Goal: Task Accomplishment & Management: Use online tool/utility

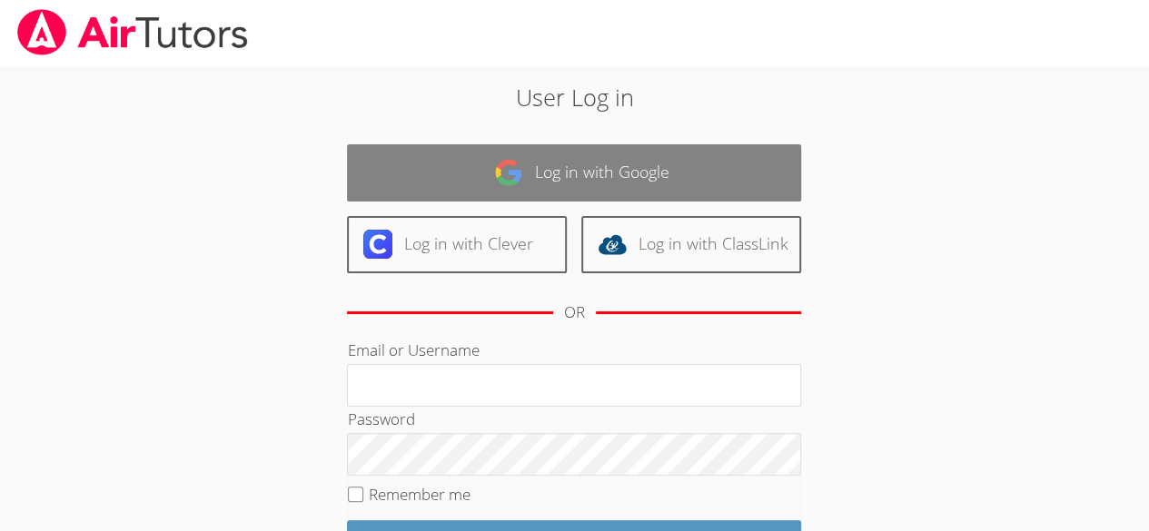
click at [579, 169] on link "Log in with Google" at bounding box center [574, 172] width 454 height 57
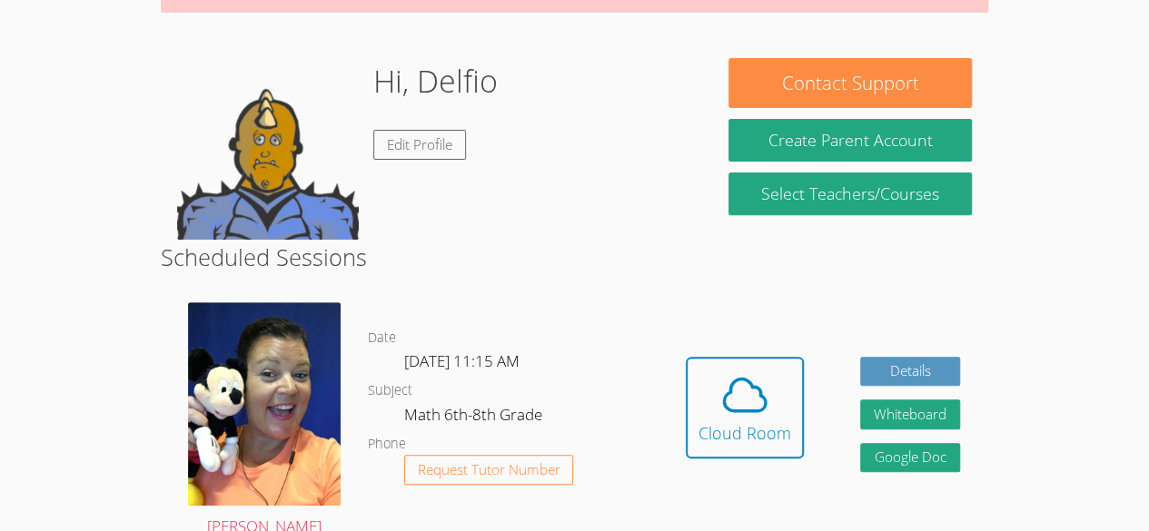
scroll to position [252, 0]
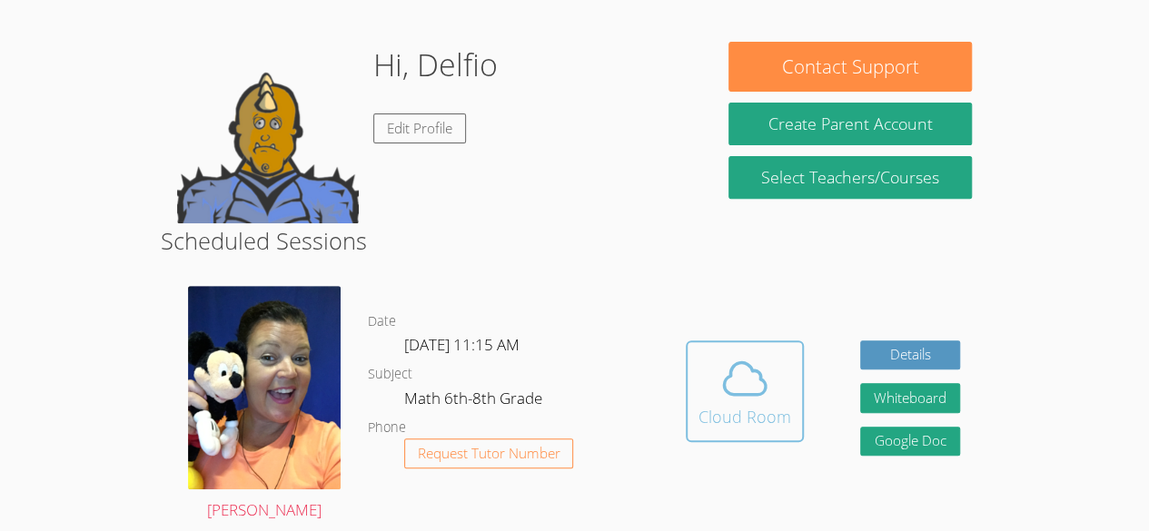
click at [719, 396] on icon at bounding box center [744, 378] width 51 height 51
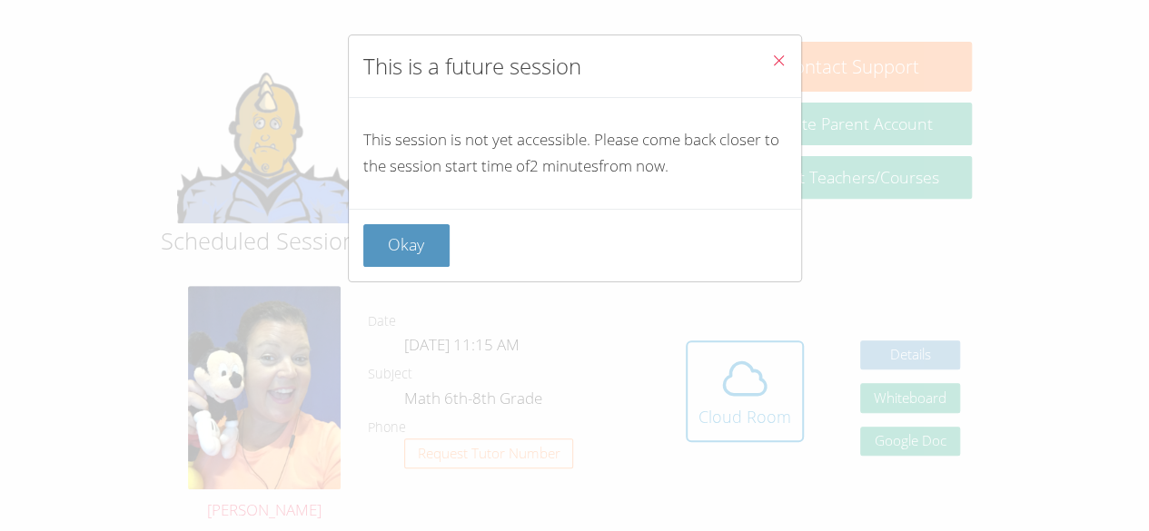
click at [771, 55] on icon "Close" at bounding box center [778, 60] width 15 height 15
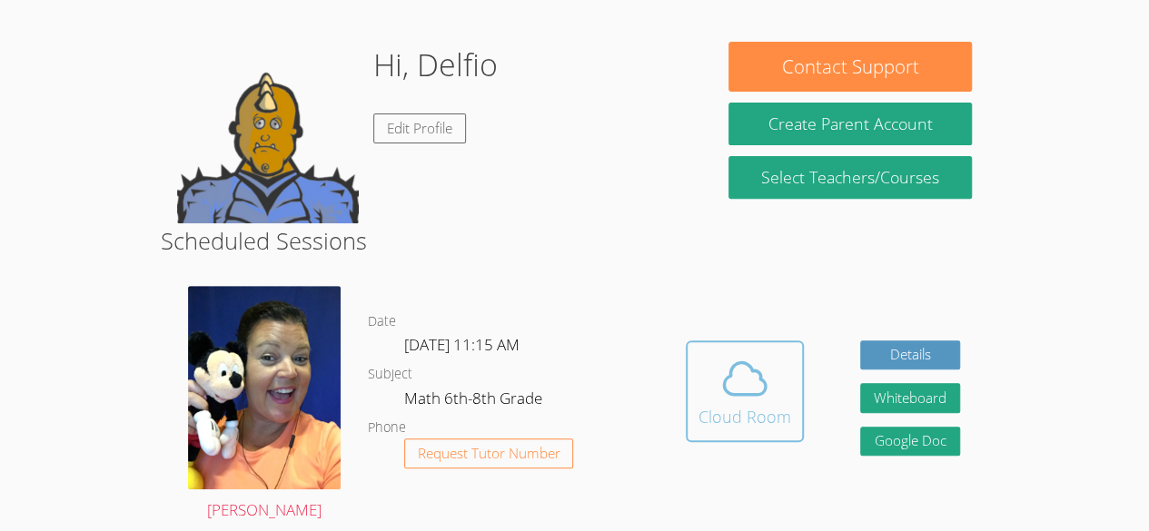
click at [735, 397] on icon at bounding box center [744, 378] width 51 height 51
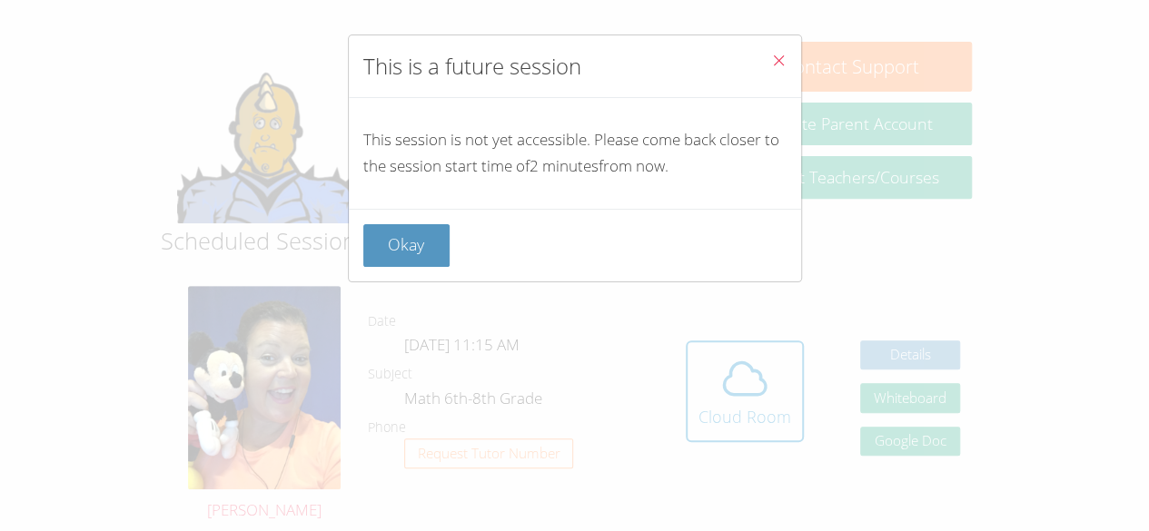
click at [771, 61] on icon "Close" at bounding box center [778, 60] width 15 height 15
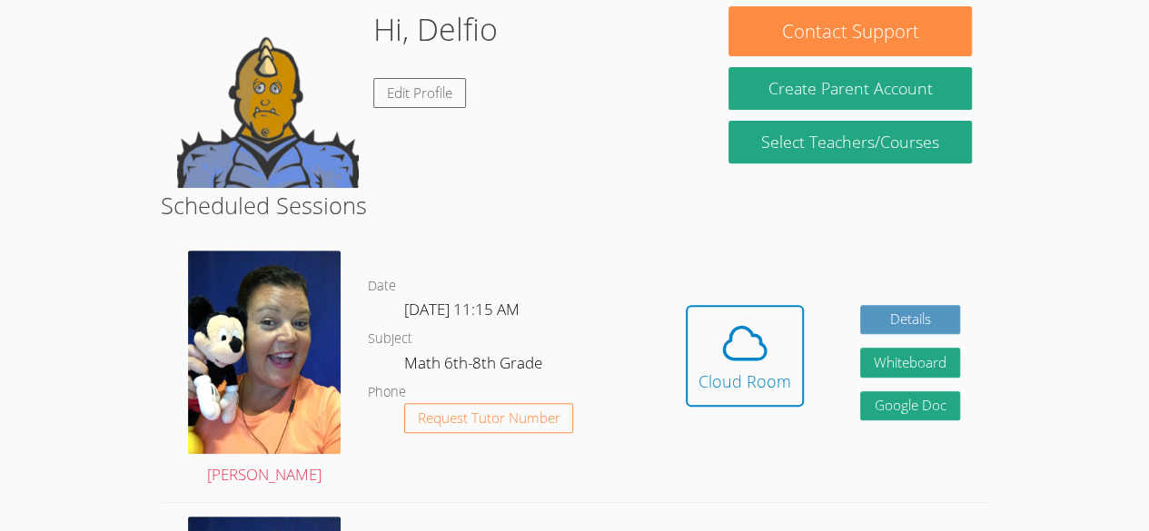
scroll to position [297, 0]
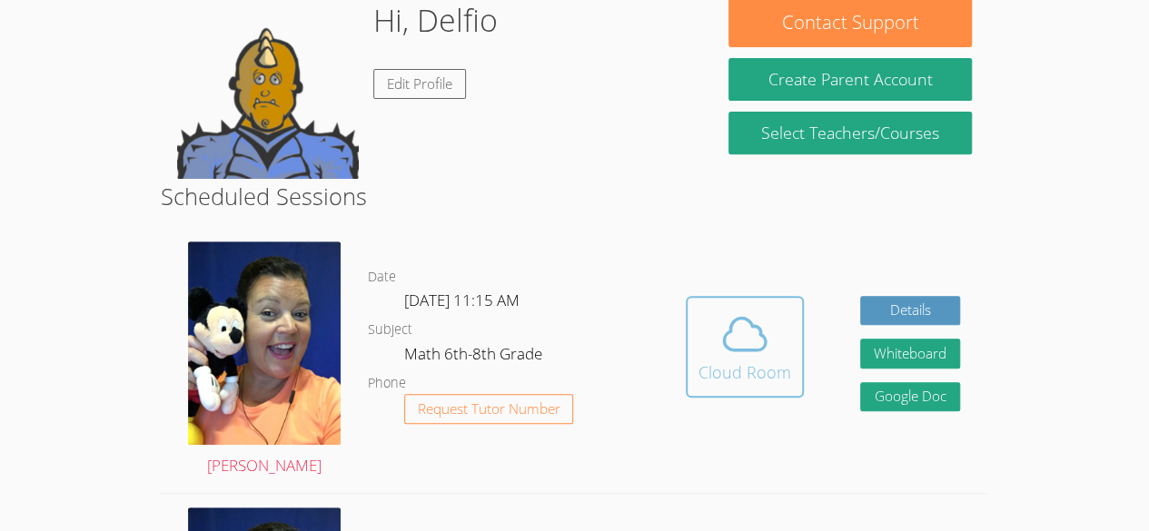
click at [746, 349] on icon at bounding box center [745, 334] width 42 height 32
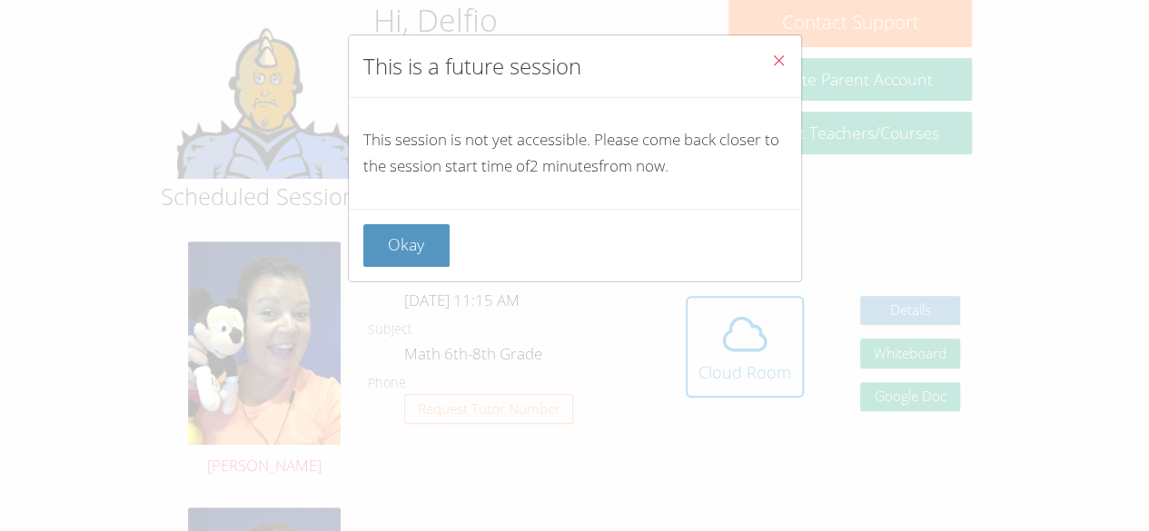
click at [902, 237] on div "This is a future session This session is not yet accessible. Please come back c…" at bounding box center [574, 265] width 1149 height 531
click at [771, 54] on icon "Close" at bounding box center [778, 60] width 15 height 15
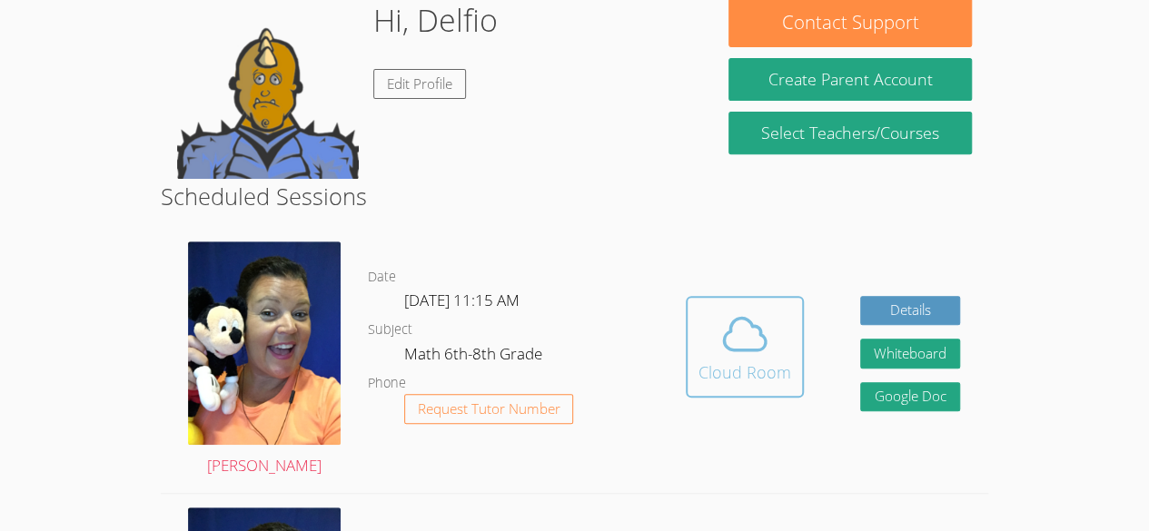
click at [746, 368] on div "Cloud Room" at bounding box center [744, 372] width 93 height 25
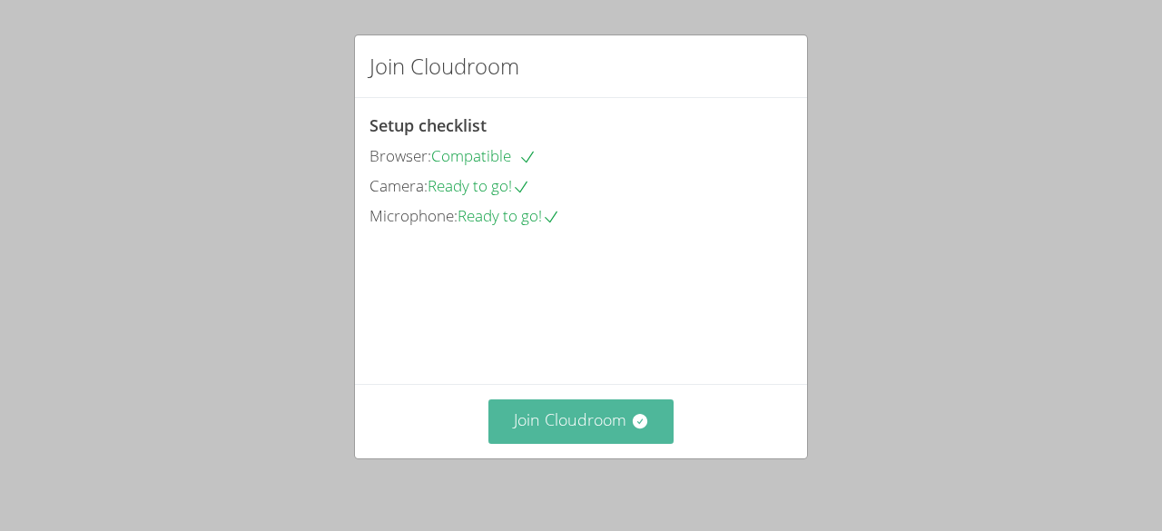
click at [536, 402] on button "Join Cloudroom" at bounding box center [582, 422] width 186 height 44
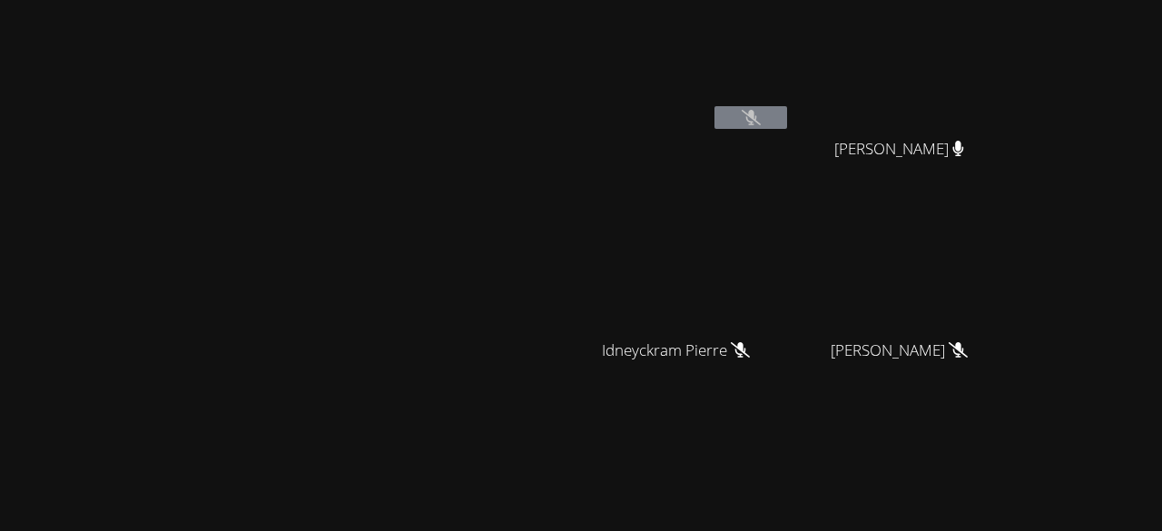
click at [761, 115] on icon at bounding box center [751, 117] width 19 height 15
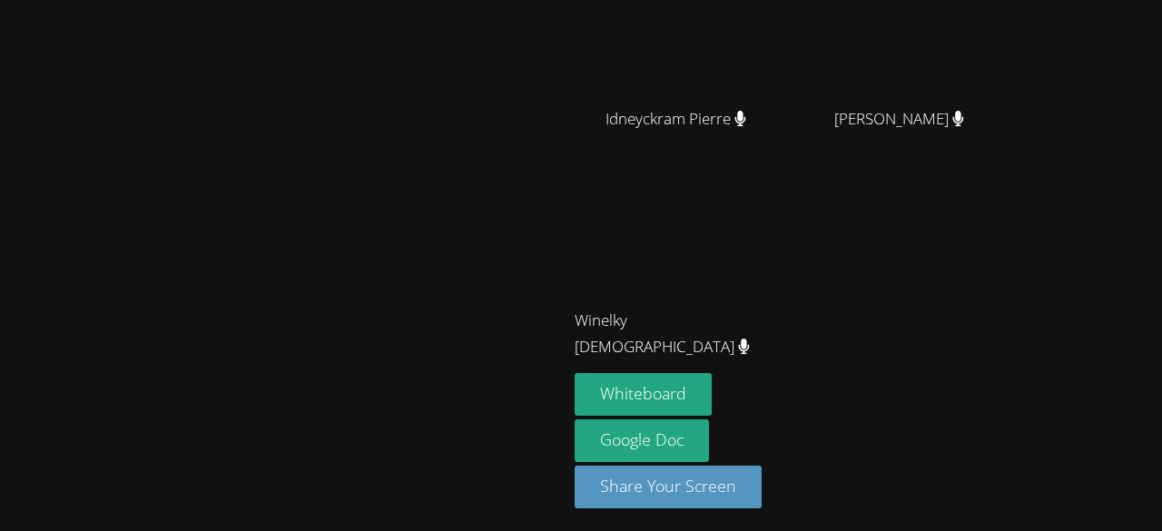
scroll to position [231, 0]
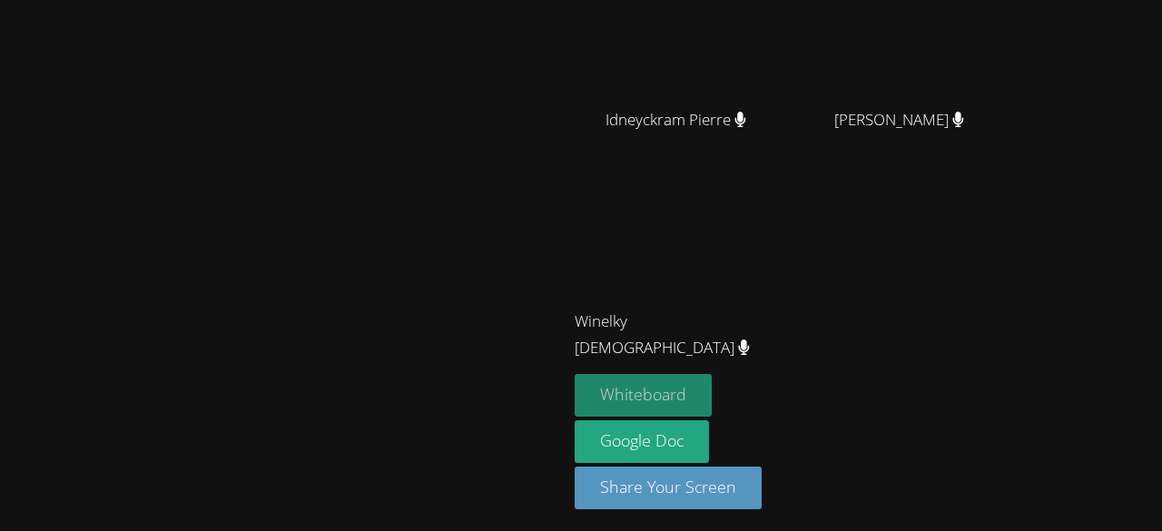
click at [712, 385] on button "Whiteboard" at bounding box center [643, 395] width 137 height 43
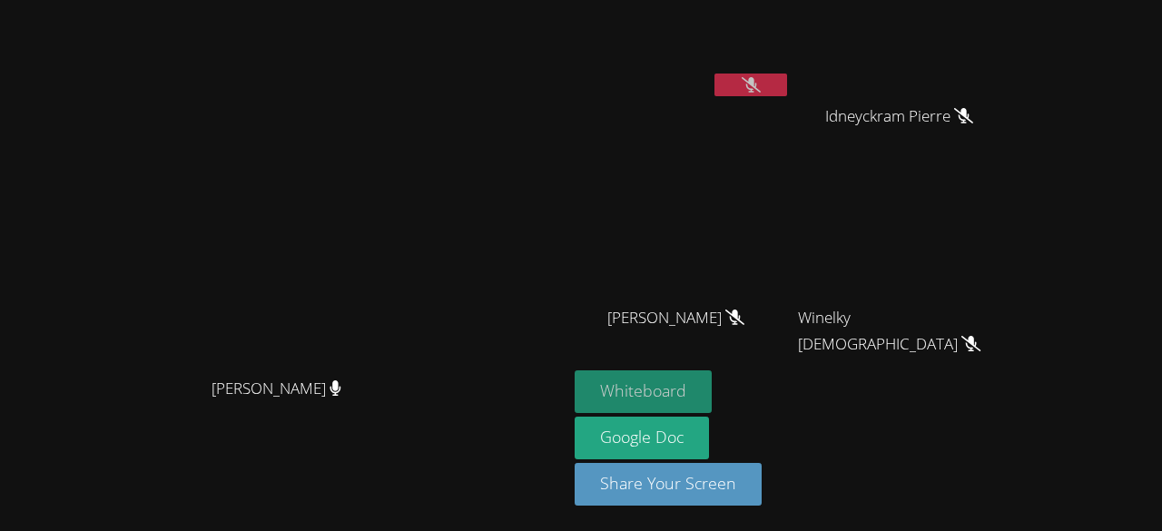
scroll to position [30, 0]
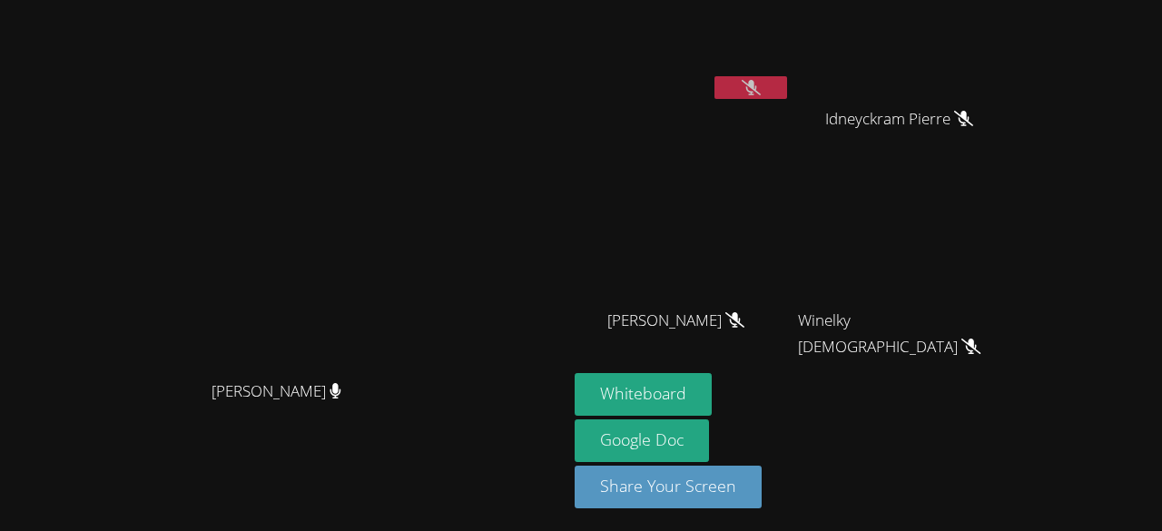
click at [761, 84] on icon at bounding box center [751, 87] width 19 height 15
click at [787, 76] on button at bounding box center [751, 87] width 73 height 23
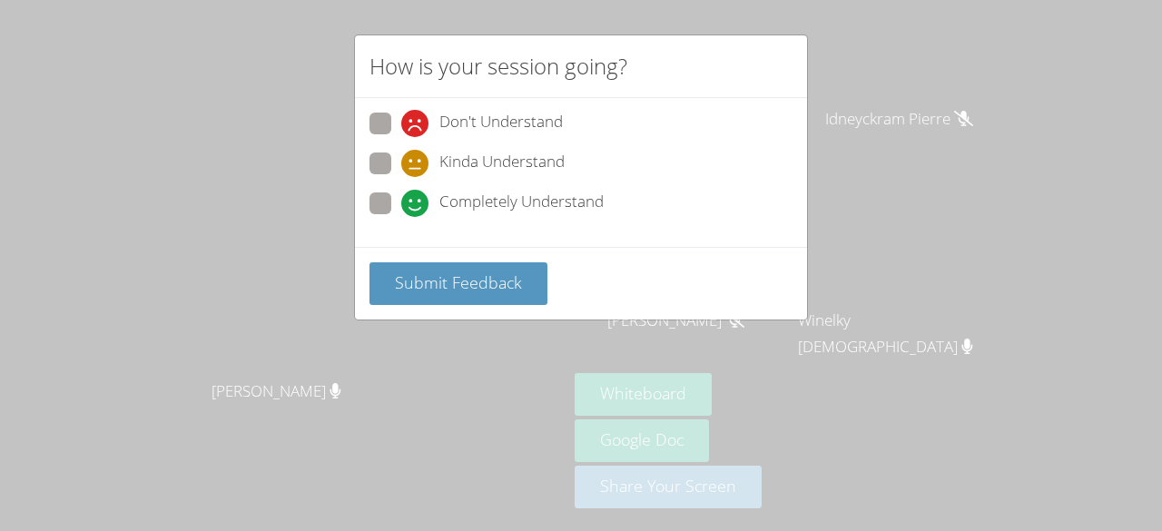
click at [401, 217] on span at bounding box center [401, 217] width 0 height 0
click at [401, 197] on input "Completely Understand" at bounding box center [408, 200] width 15 height 15
radio input "true"
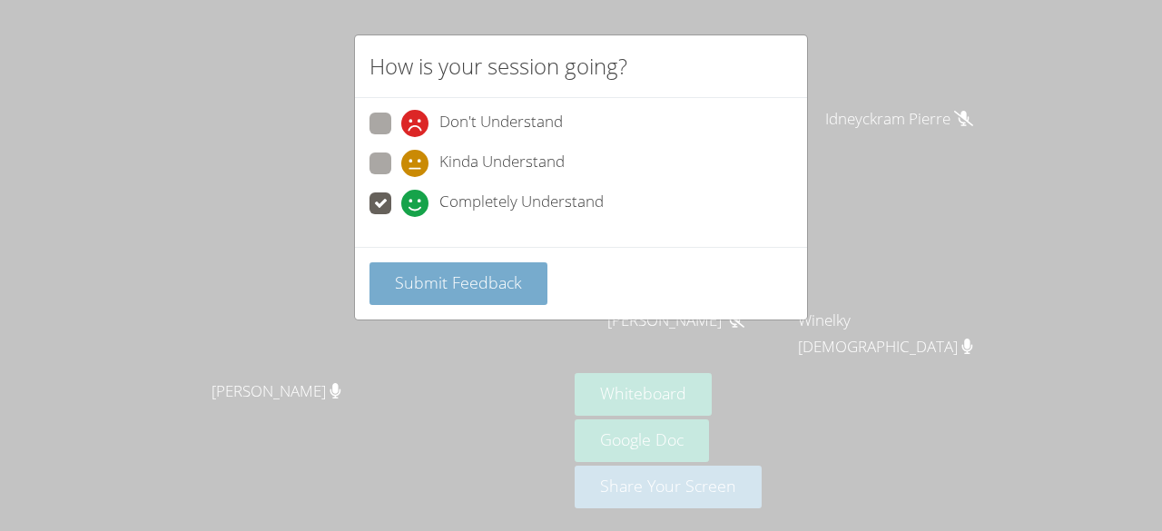
click at [429, 263] on button "Submit Feedback" at bounding box center [459, 283] width 178 height 43
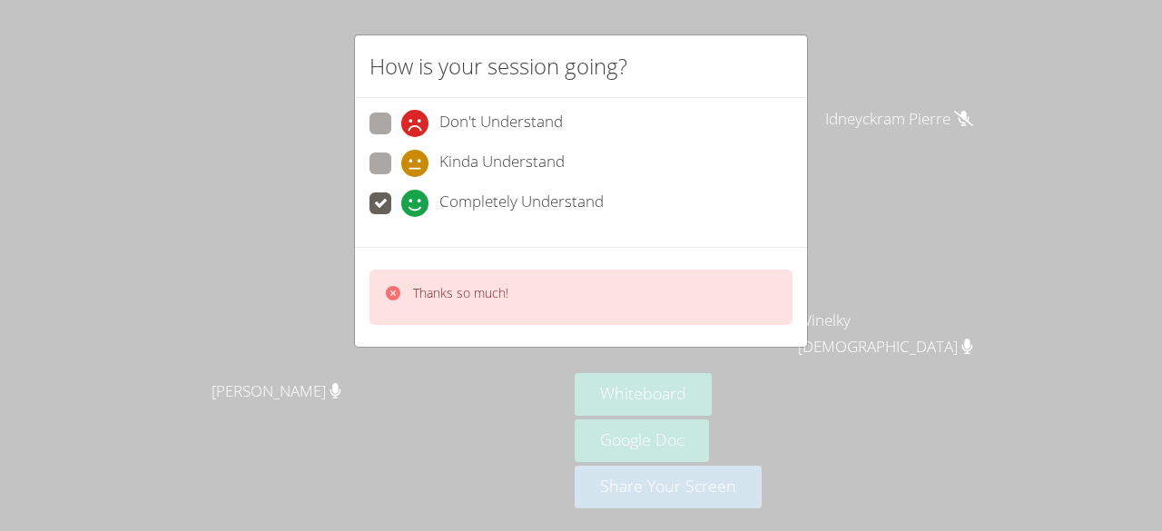
click at [401, 177] on span at bounding box center [401, 177] width 0 height 0
click at [401, 153] on input "Kinda Understand" at bounding box center [408, 160] width 15 height 15
radio input "true"
click at [401, 177] on span at bounding box center [401, 177] width 0 height 0
click at [401, 153] on input "Kinda Understand" at bounding box center [408, 160] width 15 height 15
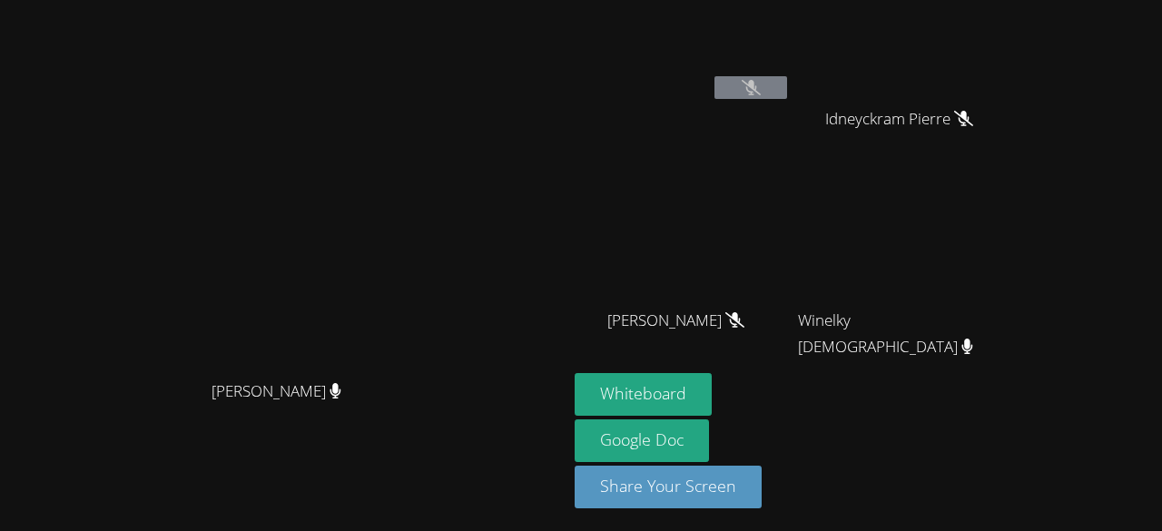
click at [420, 243] on video at bounding box center [284, 215] width 272 height 311
